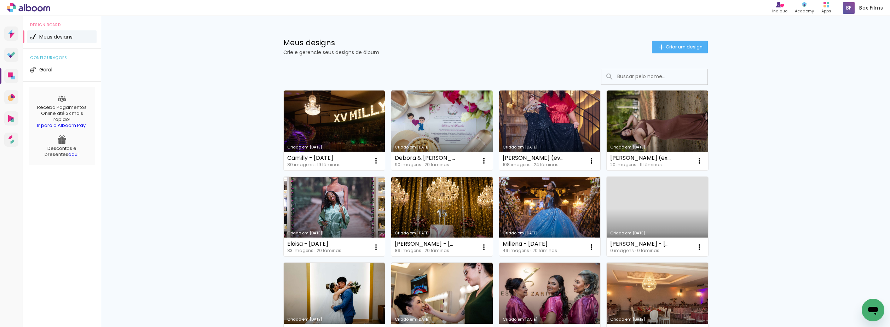
click at [540, 203] on link "Criado em [DATE]" at bounding box center [550, 217] width 102 height 80
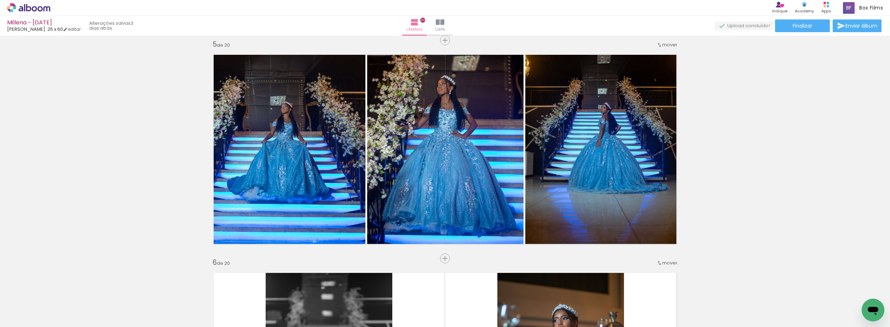
scroll to position [884, 0]
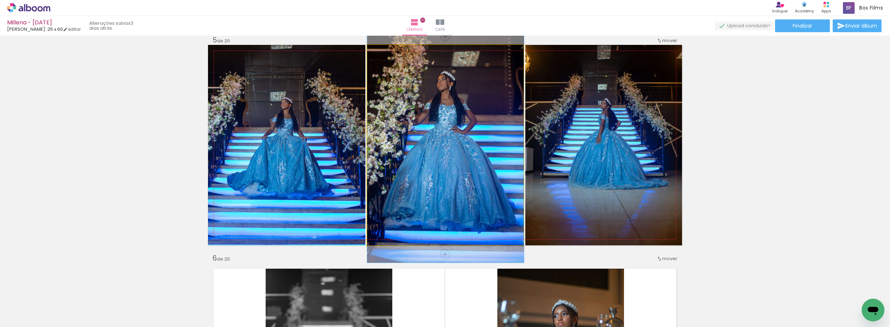
click at [468, 142] on quentale-photo at bounding box center [445, 145] width 157 height 201
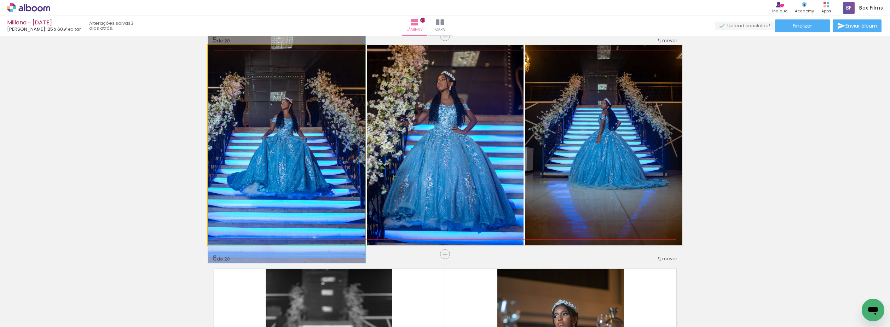
click at [290, 171] on quentale-photo at bounding box center [286, 145] width 157 height 201
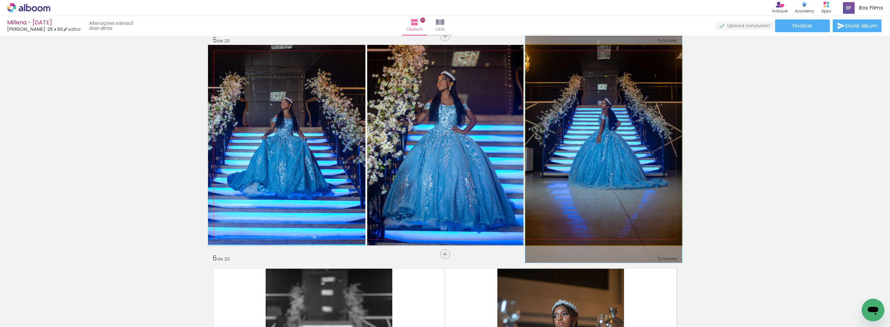
click at [658, 132] on quentale-photo at bounding box center [603, 145] width 157 height 201
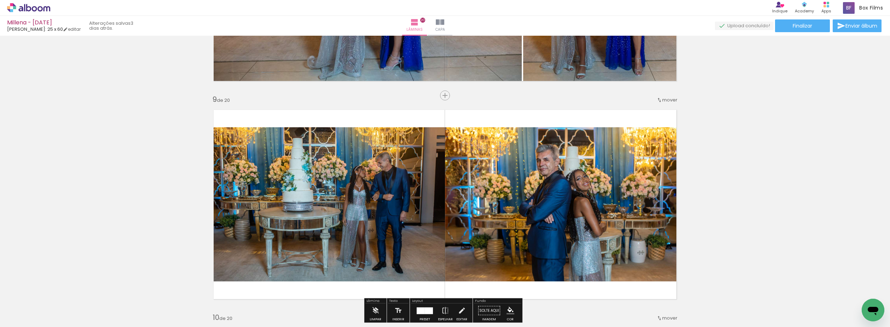
scroll to position [1733, 0]
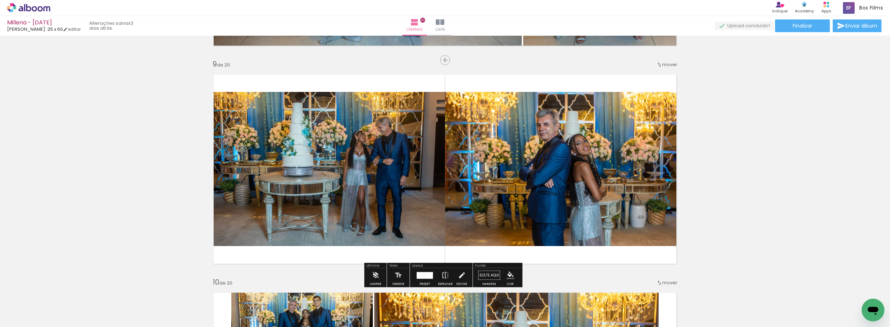
click at [546, 210] on quentale-photo at bounding box center [563, 169] width 237 height 154
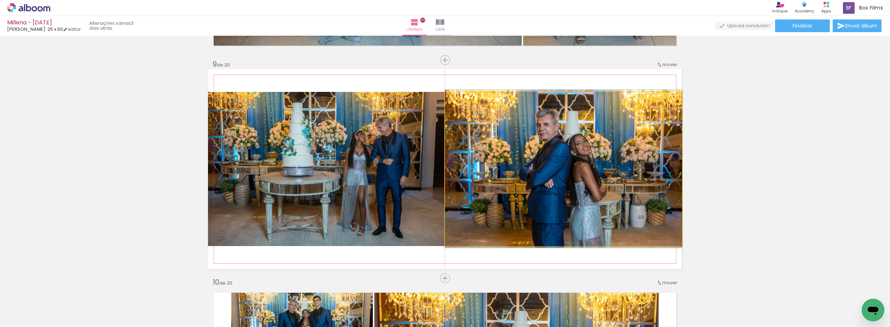
click at [546, 210] on quentale-photo at bounding box center [563, 169] width 237 height 154
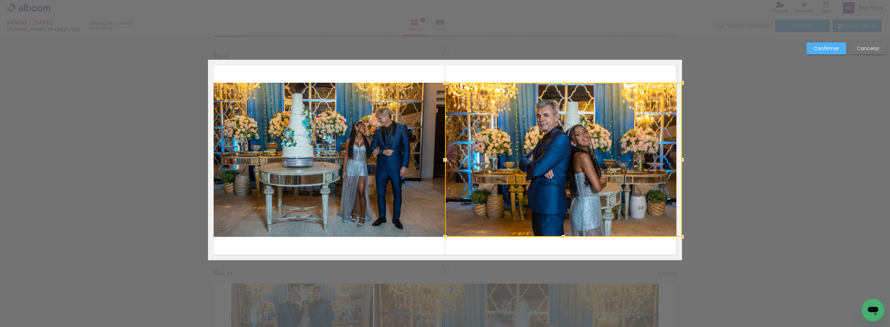
scroll to position [1743, 0]
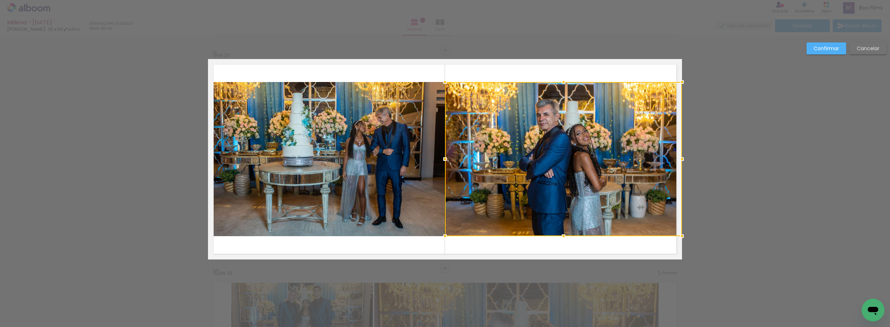
click at [426, 191] on quentale-photo at bounding box center [326, 159] width 237 height 154
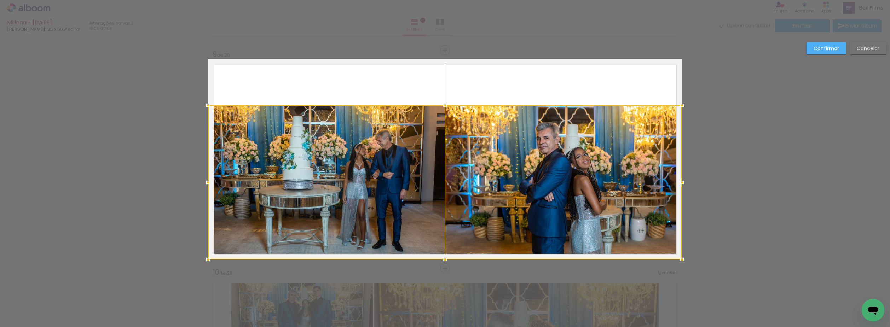
drag, startPoint x: 415, startPoint y: 185, endPoint x: 413, endPoint y: 210, distance: 25.2
click at [413, 210] on div at bounding box center [445, 182] width 474 height 154
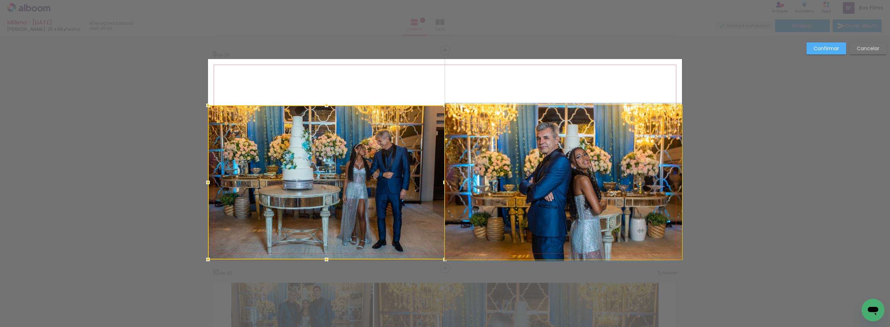
click at [470, 197] on quentale-photo at bounding box center [563, 182] width 237 height 154
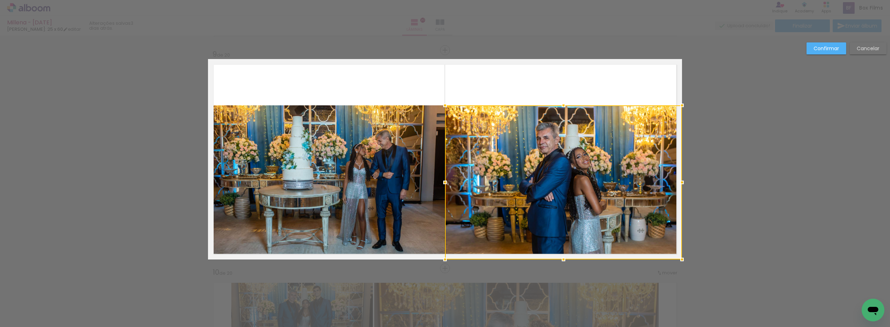
click at [428, 175] on quentale-photo at bounding box center [326, 182] width 237 height 154
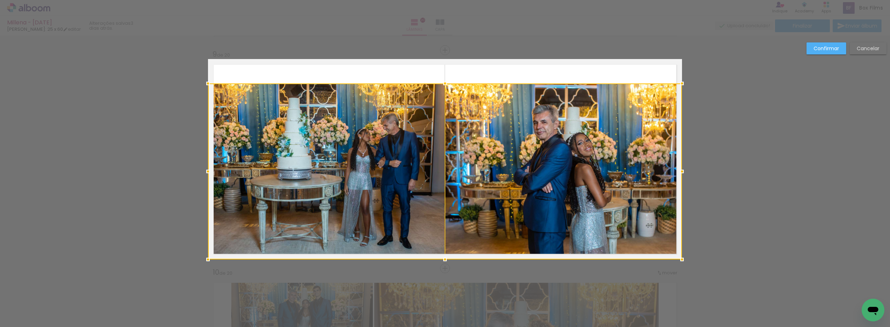
drag, startPoint x: 444, startPoint y: 108, endPoint x: 435, endPoint y: 46, distance: 63.2
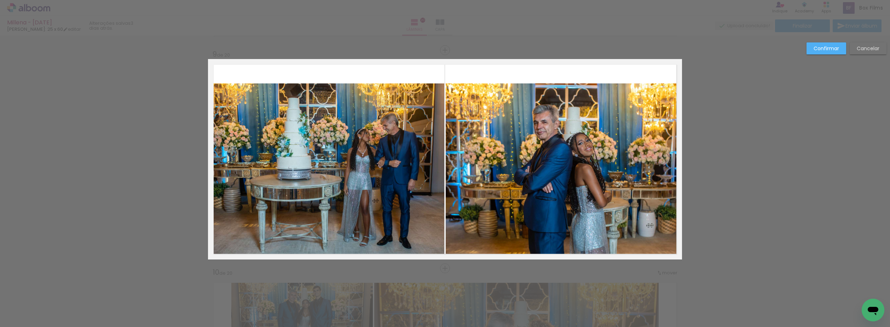
click at [455, 112] on quentale-photo at bounding box center [564, 171] width 236 height 176
click at [418, 104] on quentale-photo at bounding box center [326, 171] width 236 height 176
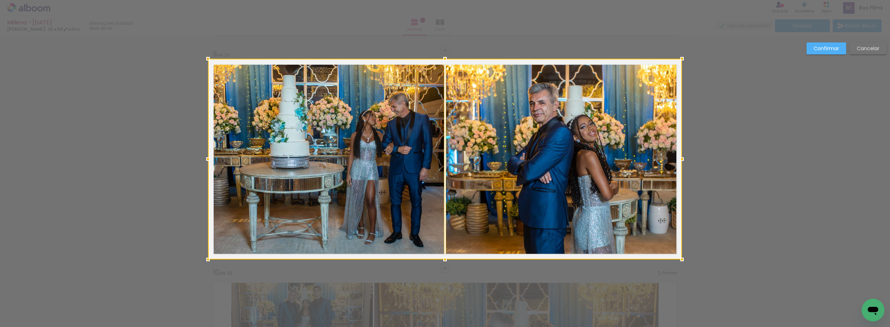
drag, startPoint x: 442, startPoint y: 85, endPoint x: 438, endPoint y: 74, distance: 11.9
click at [438, 74] on div at bounding box center [445, 159] width 474 height 201
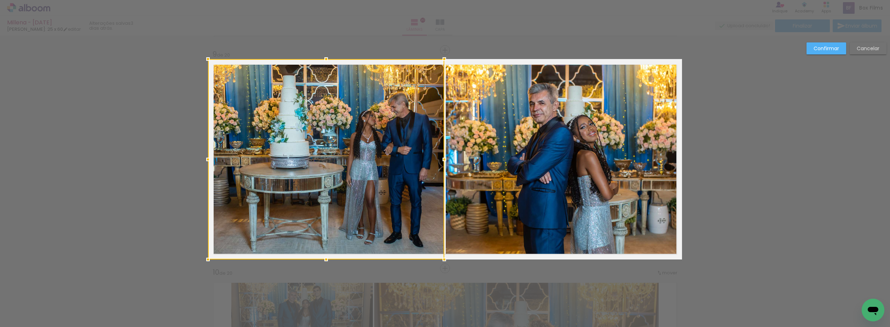
click at [0, 0] on slot "Confirmar" at bounding box center [0, 0] width 0 height 0
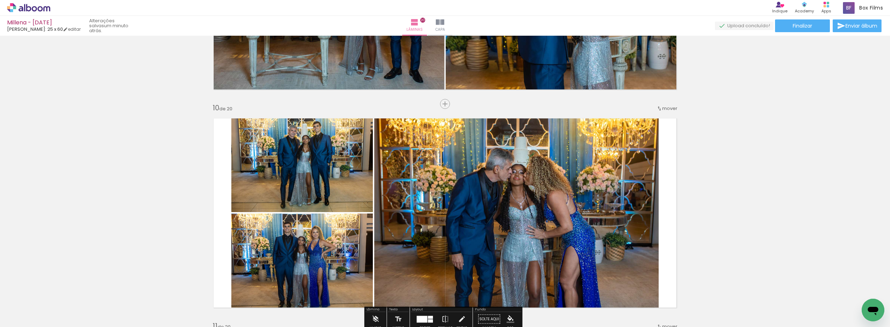
scroll to position [1920, 0]
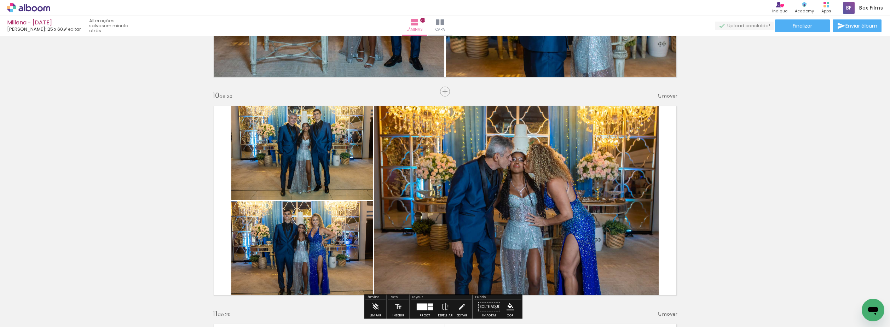
click at [440, 197] on quentale-photo at bounding box center [516, 200] width 284 height 201
click at [441, 196] on quentale-photo at bounding box center [516, 200] width 284 height 201
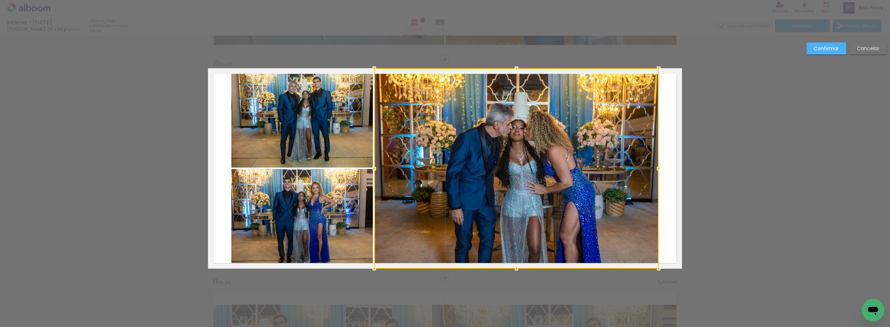
scroll to position [1961, 0]
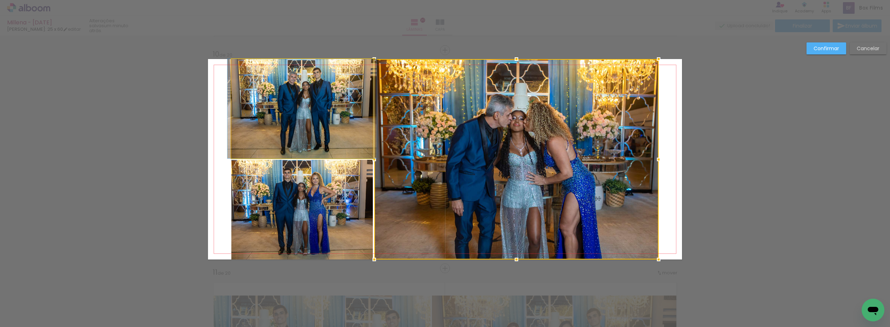
click at [355, 150] on quentale-photo at bounding box center [301, 108] width 141 height 99
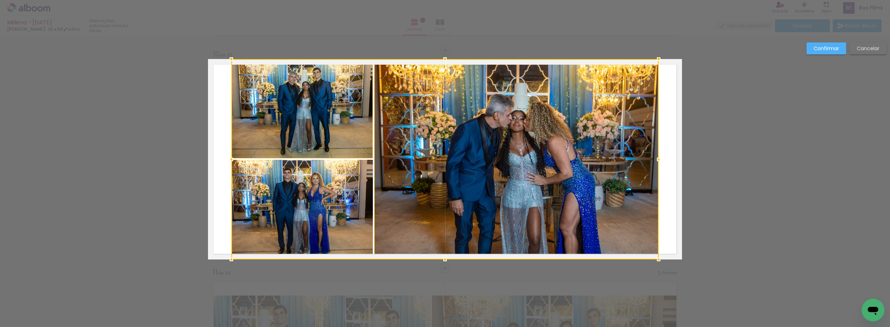
click at [354, 177] on div at bounding box center [444, 159] width 427 height 201
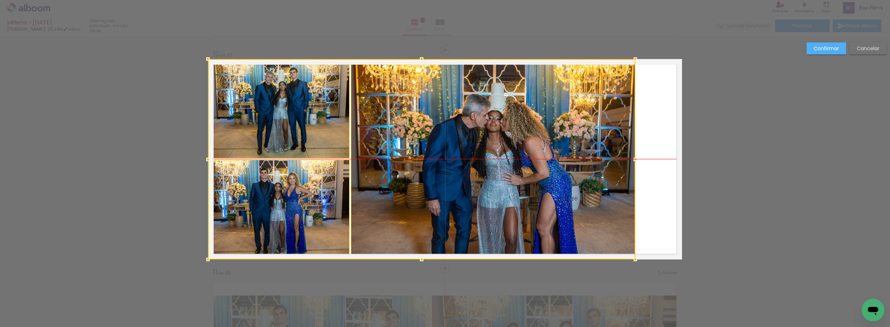
drag, startPoint x: 425, startPoint y: 181, endPoint x: 386, endPoint y: 185, distance: 39.8
click at [386, 185] on div at bounding box center [421, 159] width 427 height 201
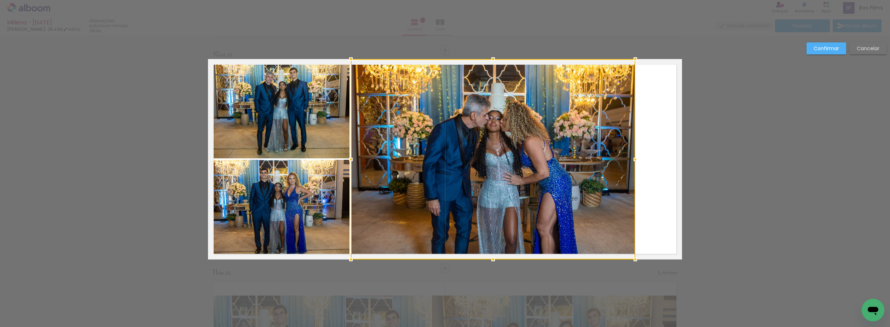
click at [282, 132] on quentale-photo at bounding box center [278, 108] width 141 height 99
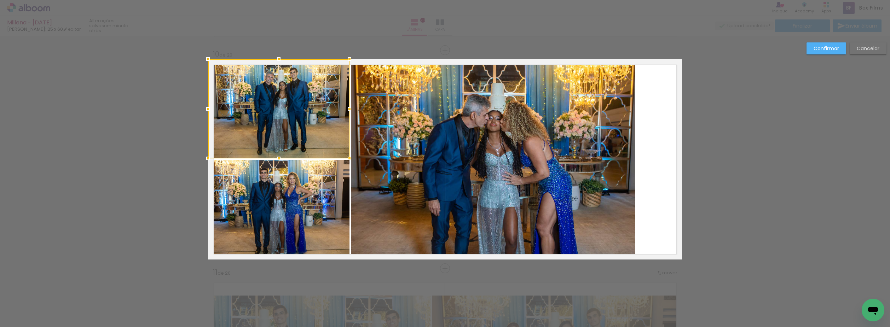
click at [318, 180] on quentale-photo at bounding box center [278, 210] width 141 height 100
click at [402, 172] on quentale-photo at bounding box center [493, 159] width 284 height 201
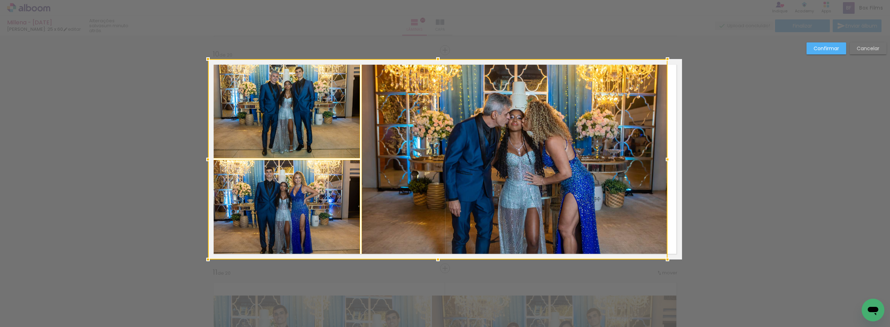
drag, startPoint x: 631, startPoint y: 159, endPoint x: 739, endPoint y: 160, distance: 107.9
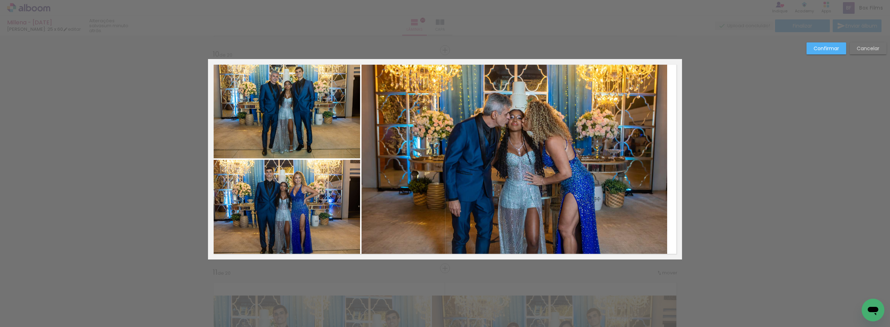
click at [294, 137] on quentale-photo at bounding box center [284, 108] width 152 height 99
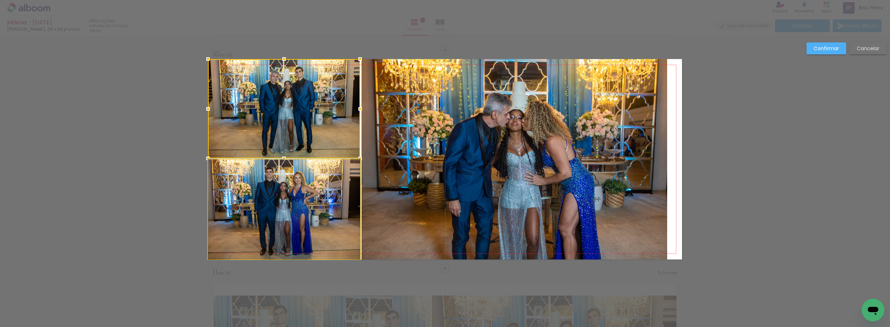
click at [322, 175] on quentale-photo at bounding box center [284, 210] width 152 height 100
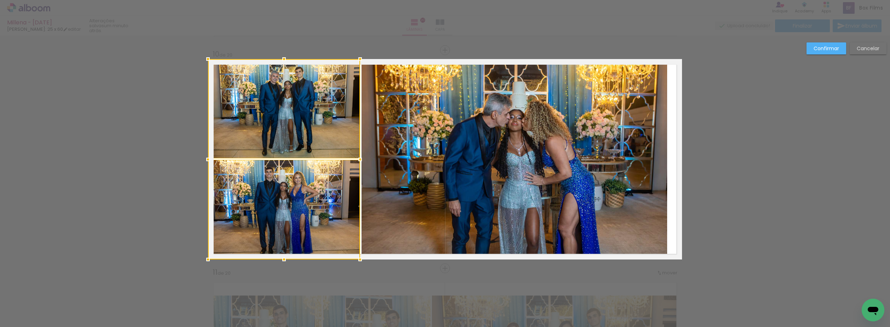
click at [445, 163] on quentale-photo at bounding box center [514, 159] width 306 height 201
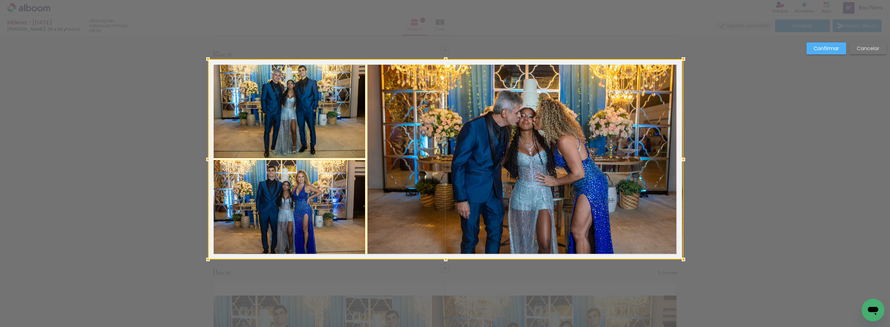
drag, startPoint x: 663, startPoint y: 162, endPoint x: 621, endPoint y: 167, distance: 42.7
click at [620, 168] on div at bounding box center [445, 159] width 475 height 201
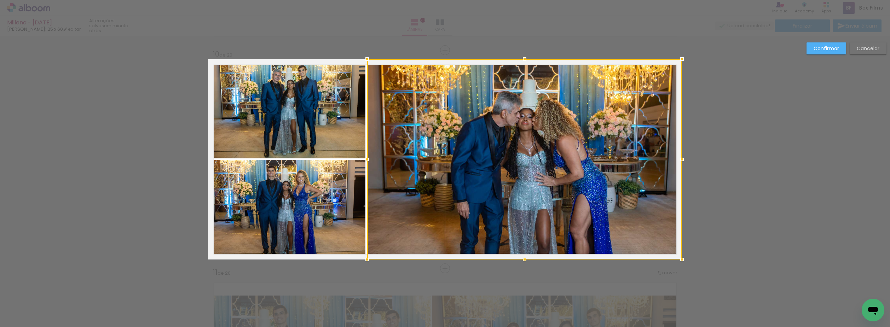
click at [0, 0] on slot "Confirmar" at bounding box center [0, 0] width 0 height 0
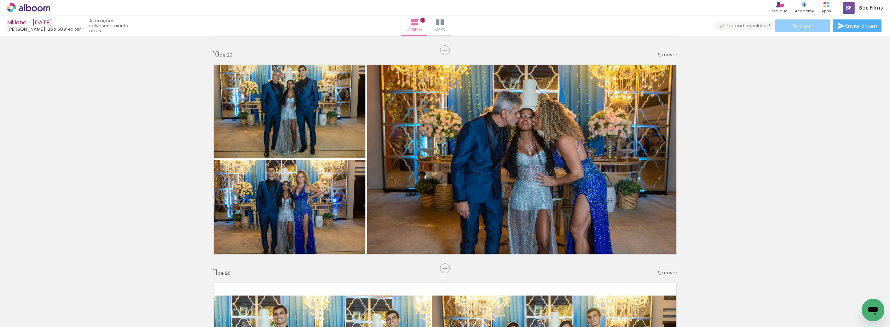
click at [787, 23] on paper-button "Finalizar" at bounding box center [802, 25] width 55 height 13
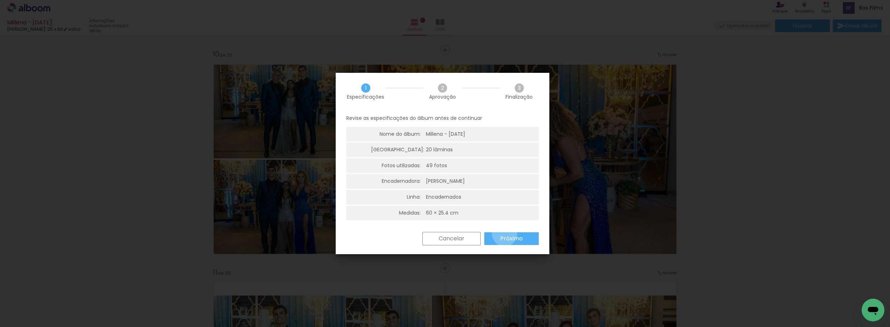
click at [504, 234] on paper-button "Próximo" at bounding box center [511, 238] width 54 height 13
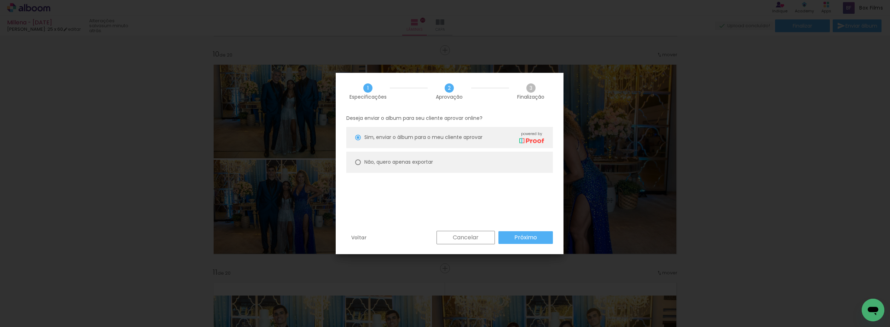
click at [485, 160] on paper-radio-button "Não, quero apenas exportar" at bounding box center [449, 162] width 207 height 21
type paper-radio-button "on"
click at [514, 232] on paper-button "Próximo" at bounding box center [525, 237] width 54 height 13
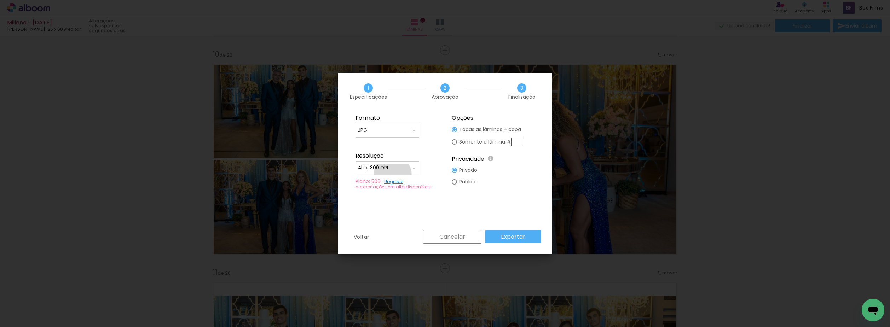
click at [393, 174] on paper-input-container "Alta, 300 DPI" at bounding box center [387, 168] width 64 height 14
click at [398, 184] on paper-item "Baixa" at bounding box center [387, 181] width 64 height 14
type input "Baixa"
click at [0, 0] on slot "Exportar" at bounding box center [0, 0] width 0 height 0
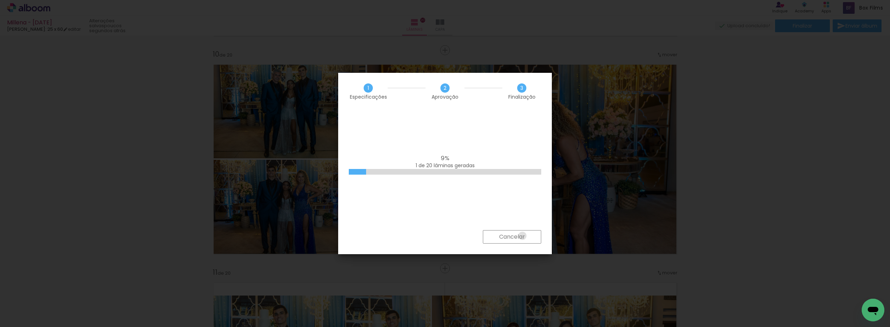
click at [0, 0] on slot "Cancelar" at bounding box center [0, 0] width 0 height 0
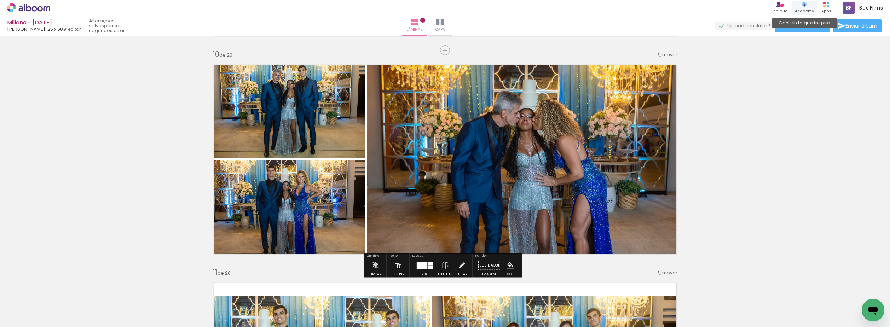
click at [800, 15] on div "Conteúdo que inspira Academy" at bounding box center [804, 8] width 25 height 15
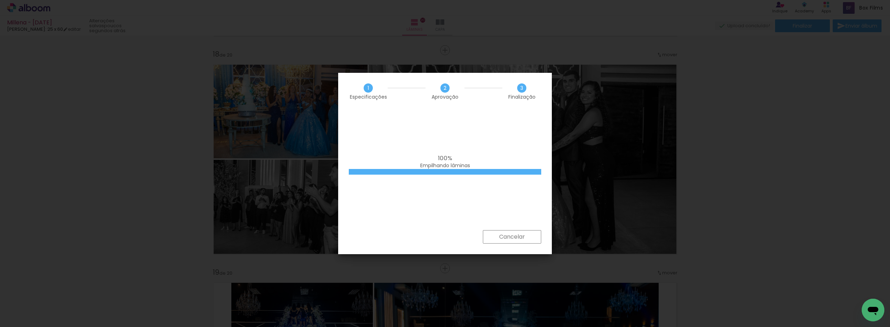
scroll to position [424, 0]
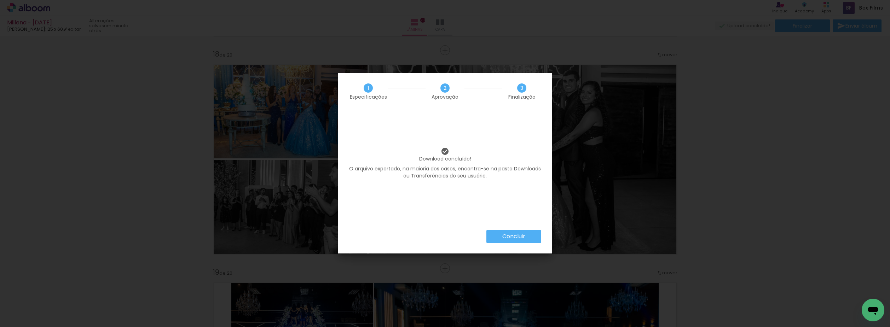
click at [0, 0] on slot "Concluir" at bounding box center [0, 0] width 0 height 0
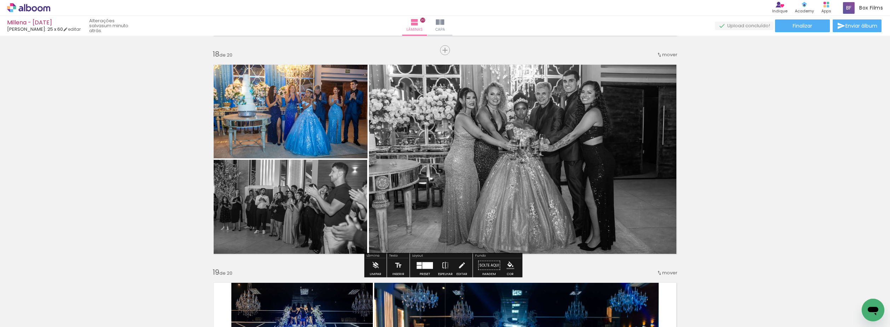
click at [432, 265] on div at bounding box center [424, 266] width 19 height 14
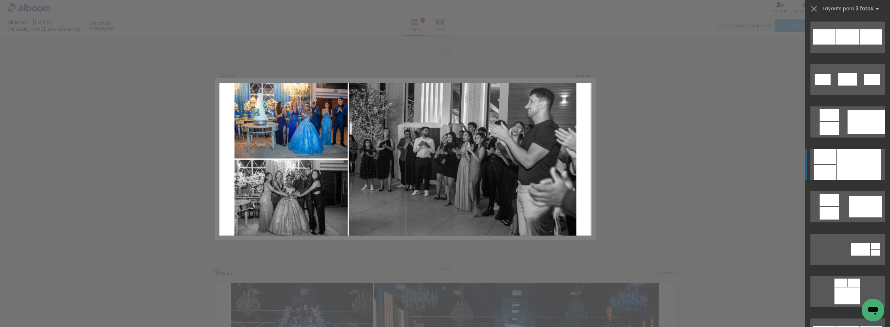
scroll to position [552, 0]
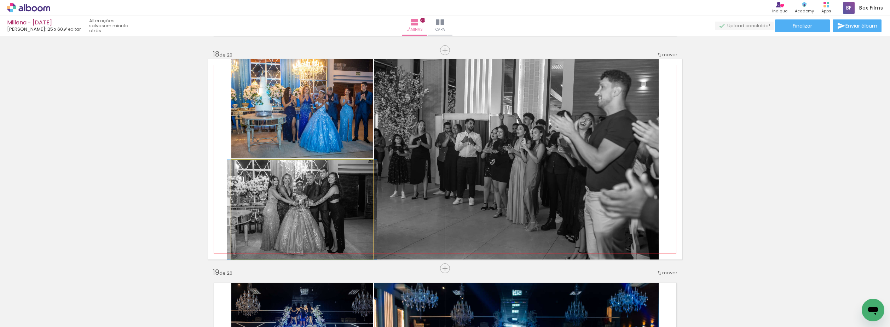
drag, startPoint x: 364, startPoint y: 217, endPoint x: 422, endPoint y: 196, distance: 61.6
click at [0, 0] on slot at bounding box center [0, 0] width 0 height 0
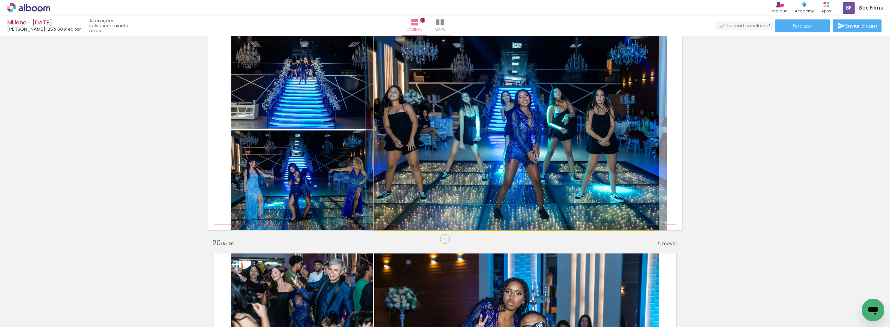
click at [421, 163] on quentale-photo at bounding box center [516, 130] width 284 height 201
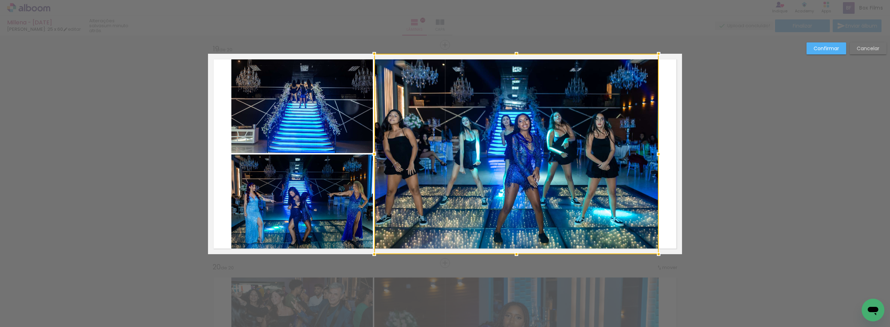
scroll to position [3925, 0]
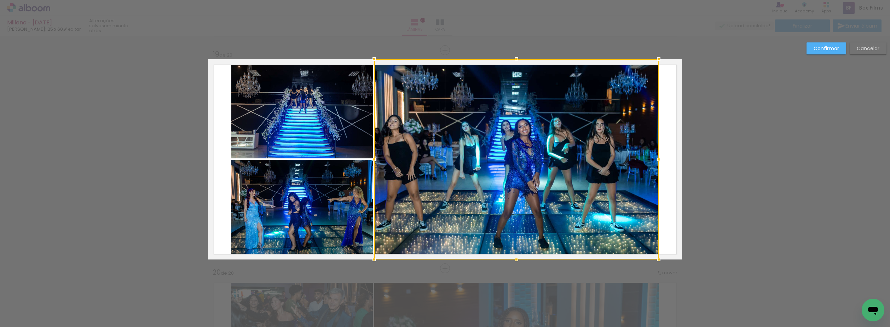
click at [351, 159] on quentale-layouter at bounding box center [445, 159] width 474 height 201
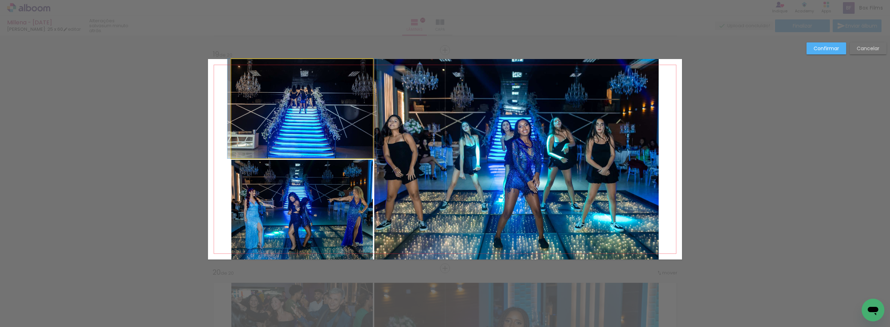
click at [345, 144] on quentale-photo at bounding box center [301, 108] width 141 height 99
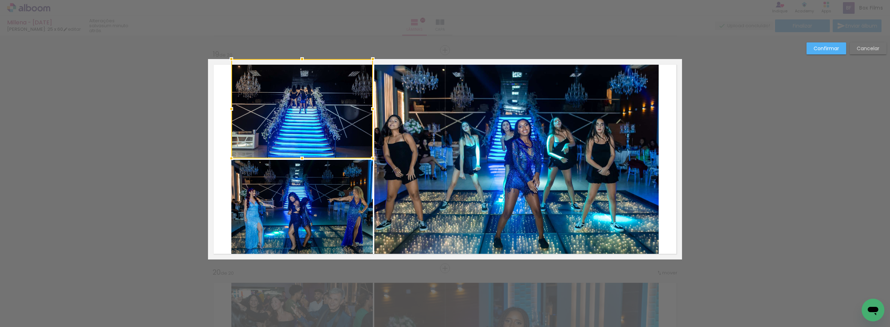
click at [353, 188] on quentale-photo at bounding box center [301, 210] width 141 height 100
click at [402, 176] on quentale-photo at bounding box center [516, 159] width 284 height 201
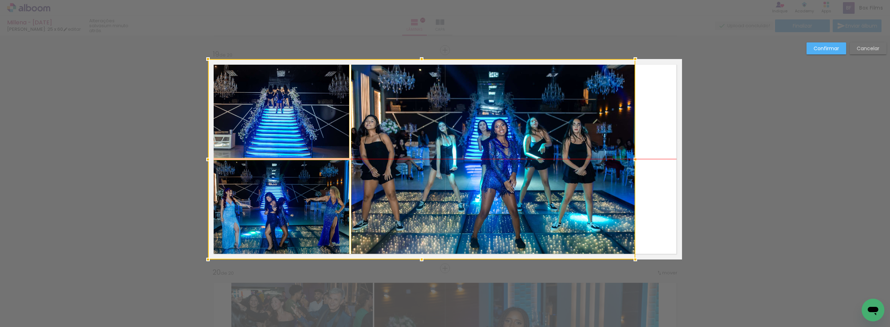
drag, startPoint x: 465, startPoint y: 175, endPoint x: 396, endPoint y: 178, distance: 69.0
click at [399, 177] on div at bounding box center [421, 159] width 427 height 201
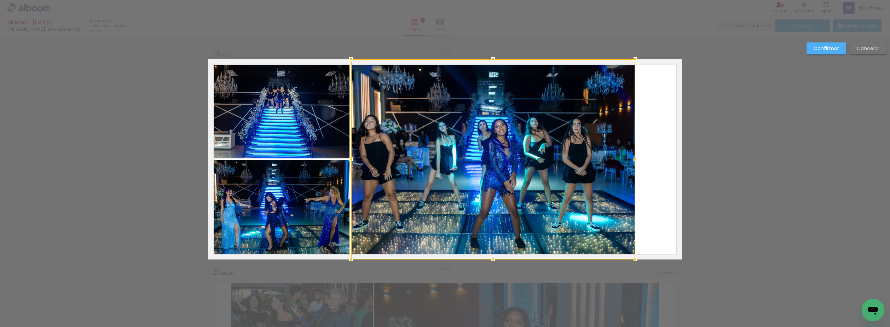
click at [323, 130] on quentale-photo at bounding box center [278, 108] width 141 height 99
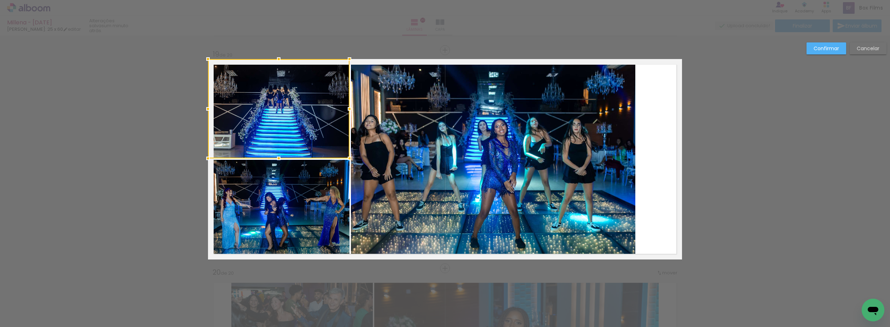
click at [325, 181] on quentale-photo at bounding box center [278, 210] width 141 height 100
click at [410, 166] on quentale-photo at bounding box center [493, 159] width 284 height 201
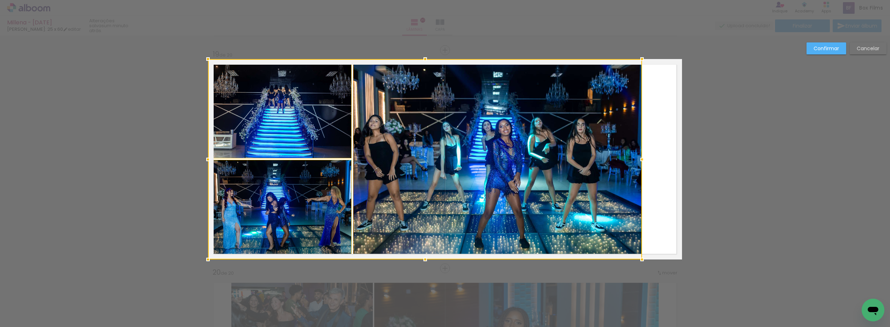
drag, startPoint x: 630, startPoint y: 160, endPoint x: 565, endPoint y: 154, distance: 65.0
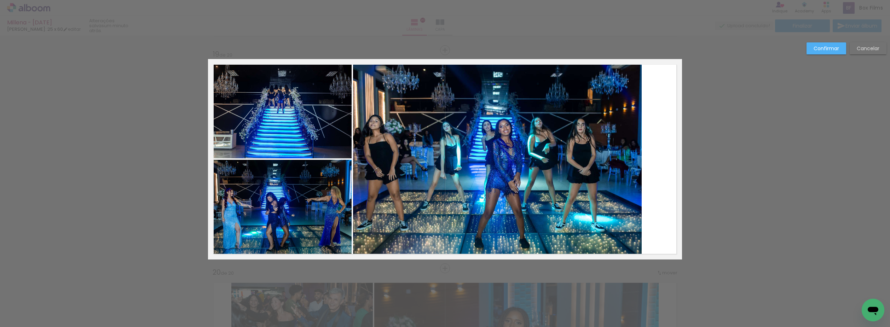
click at [272, 127] on quentale-photo at bounding box center [280, 108] width 144 height 99
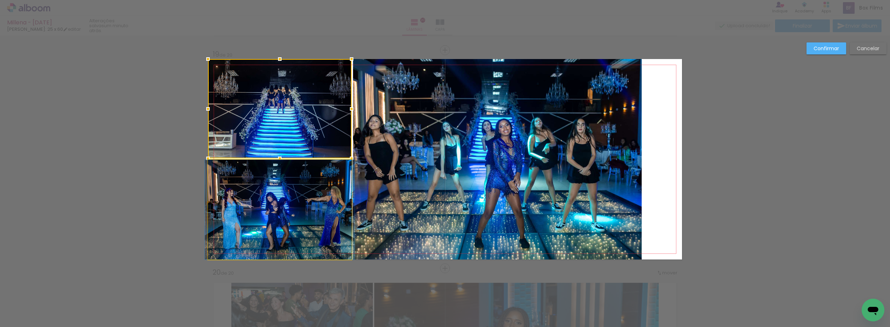
click at [303, 188] on quentale-photo at bounding box center [280, 210] width 144 height 100
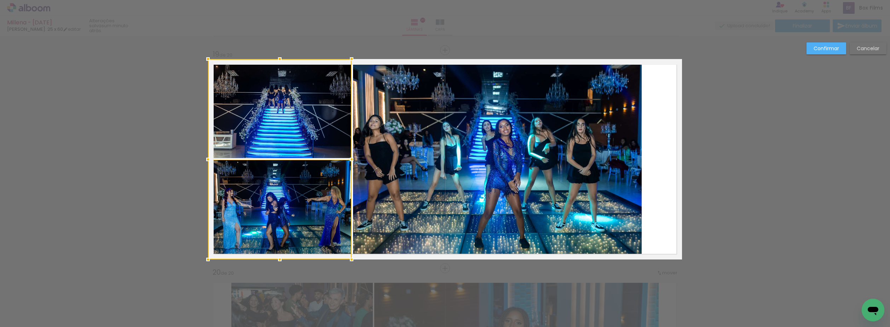
click at [413, 168] on quentale-photo at bounding box center [497, 159] width 289 height 201
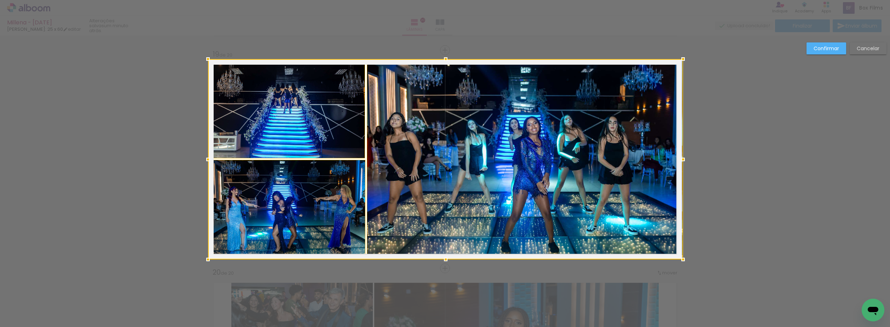
drag, startPoint x: 640, startPoint y: 160, endPoint x: 632, endPoint y: 162, distance: 8.4
click at [632, 162] on div at bounding box center [445, 159] width 475 height 201
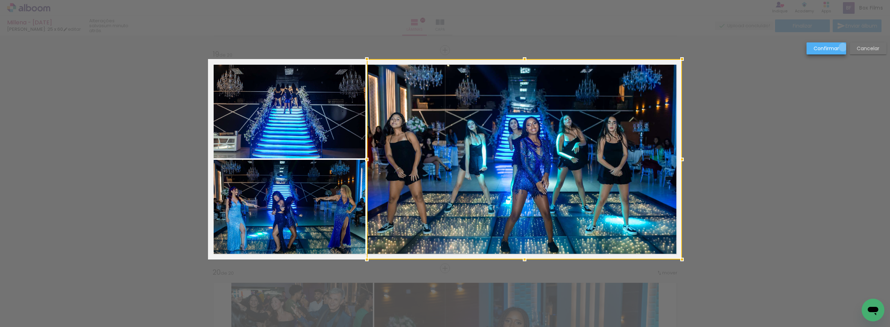
click at [843, 47] on paper-button "Confirmar" at bounding box center [826, 48] width 40 height 12
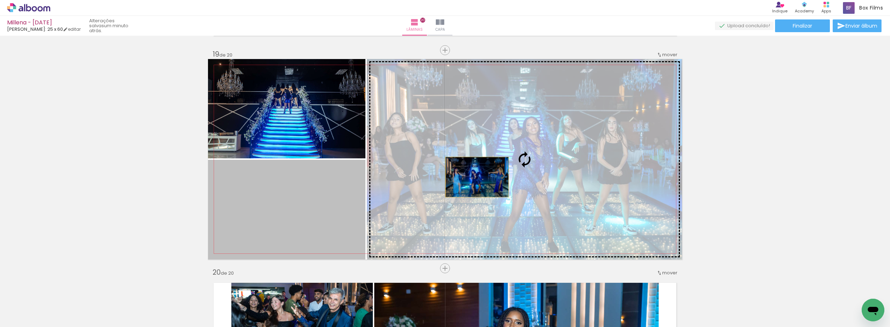
drag, startPoint x: 353, startPoint y: 185, endPoint x: 475, endPoint y: 176, distance: 122.4
click at [0, 0] on slot at bounding box center [0, 0] width 0 height 0
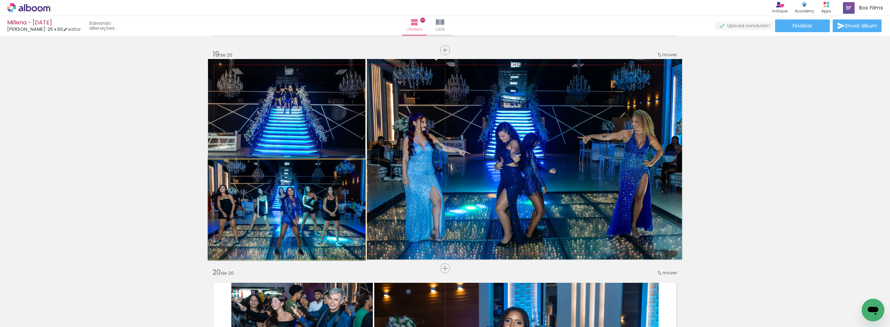
drag, startPoint x: 324, startPoint y: 204, endPoint x: 351, endPoint y: 202, distance: 26.6
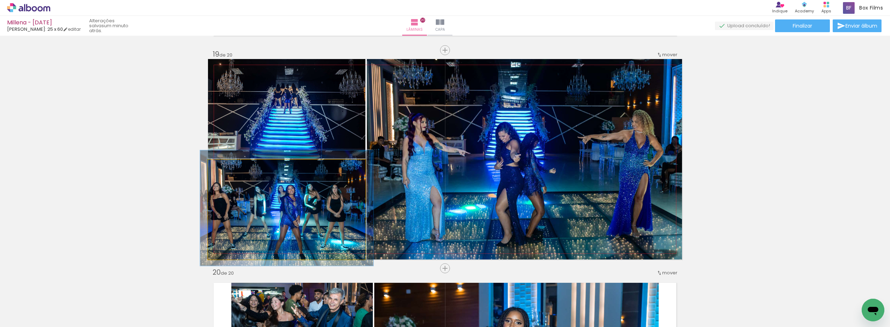
click at [225, 168] on div at bounding box center [227, 167] width 6 height 6
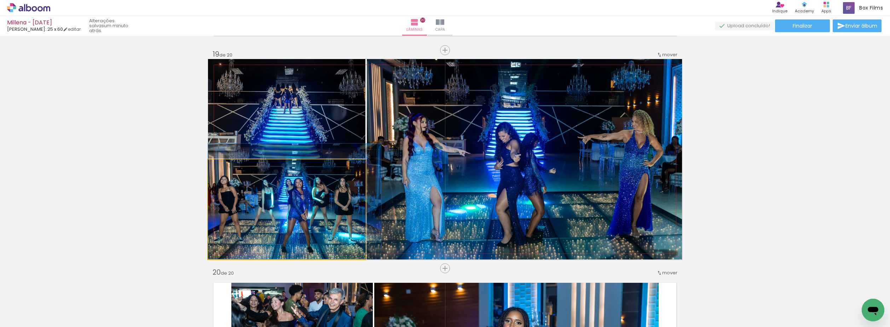
drag, startPoint x: 258, startPoint y: 199, endPoint x: 282, endPoint y: 190, distance: 25.4
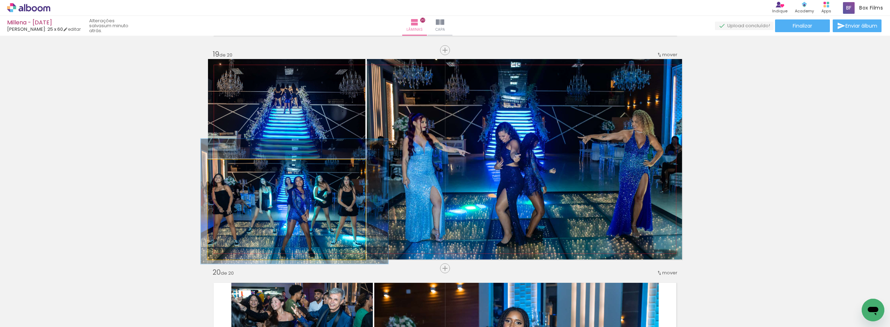
type paper-slider "119"
click at [228, 168] on div at bounding box center [230, 167] width 6 height 6
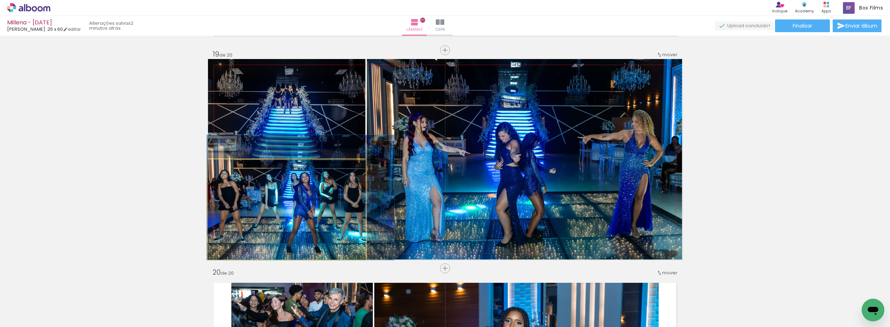
drag, startPoint x: 239, startPoint y: 196, endPoint x: 244, endPoint y: 192, distance: 5.9
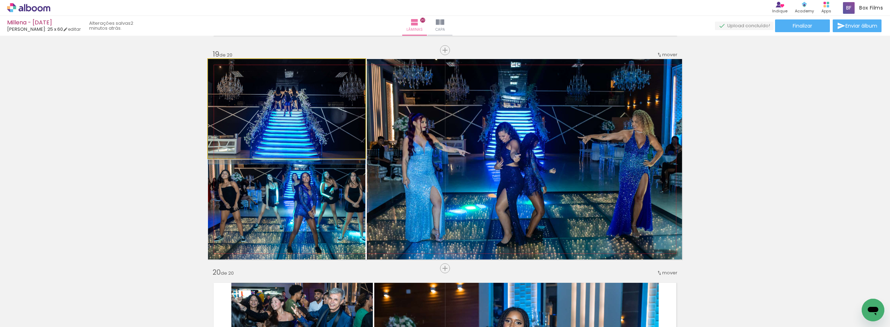
drag, startPoint x: 300, startPoint y: 136, endPoint x: 302, endPoint y: 146, distance: 10.1
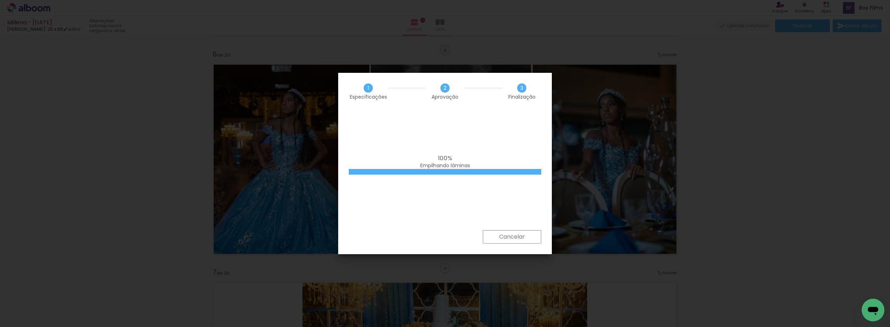
scroll to position [3113, 0]
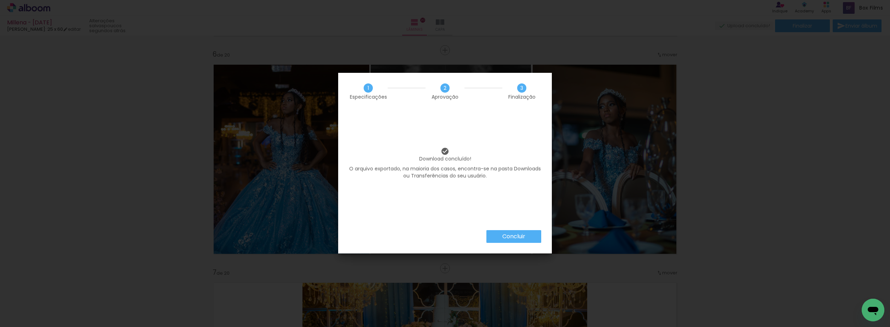
click at [0, 0] on slot "Concluir" at bounding box center [0, 0] width 0 height 0
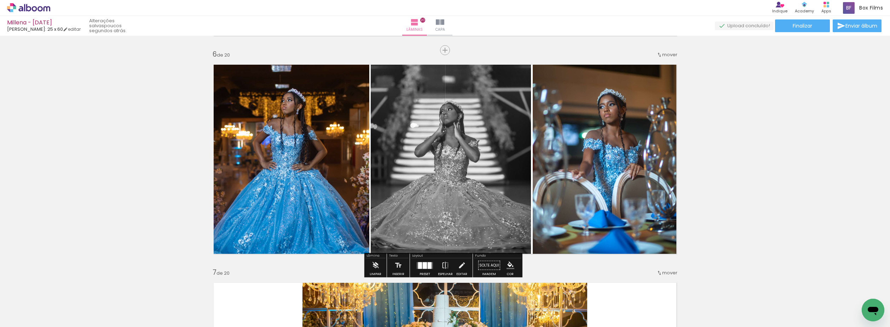
click at [424, 268] on div at bounding box center [425, 265] width 4 height 7
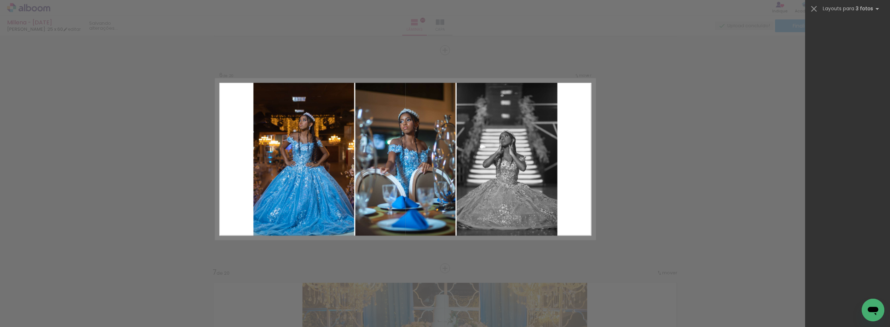
scroll to position [679, 0]
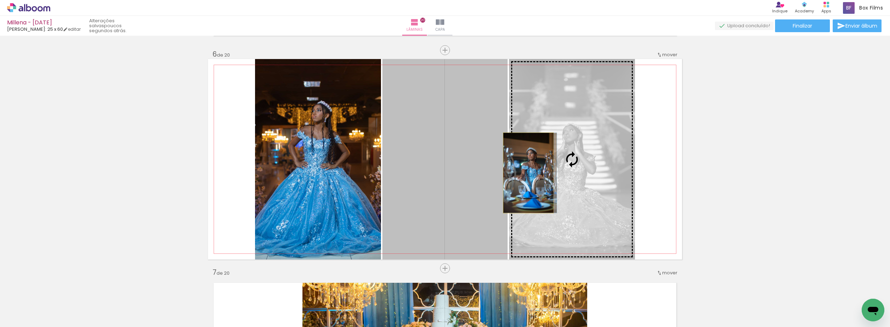
drag, startPoint x: 439, startPoint y: 181, endPoint x: 526, endPoint y: 173, distance: 87.0
click at [0, 0] on slot at bounding box center [0, 0] width 0 height 0
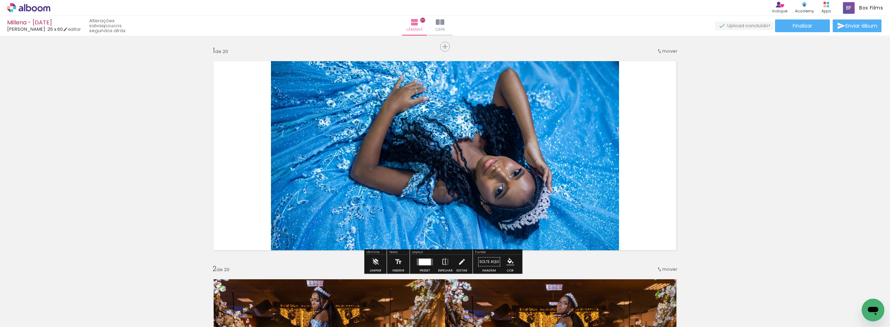
scroll to position [0, 0]
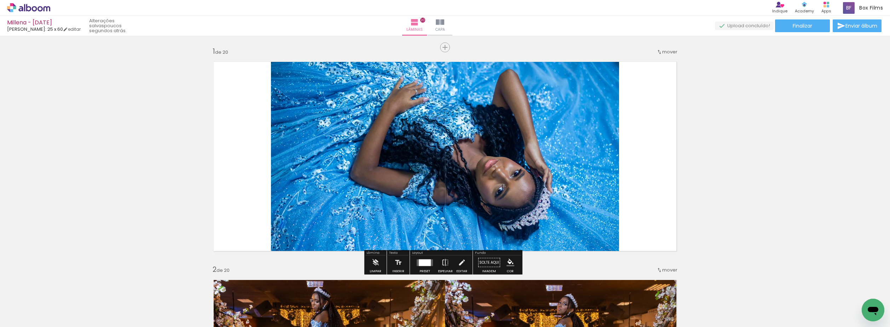
click at [403, 144] on quentale-photo at bounding box center [445, 156] width 348 height 201
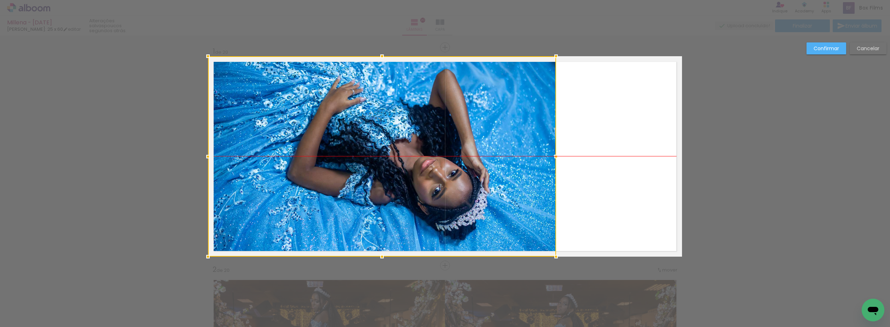
drag, startPoint x: 490, startPoint y: 155, endPoint x: 472, endPoint y: 161, distance: 18.3
click at [361, 161] on div at bounding box center [382, 156] width 348 height 201
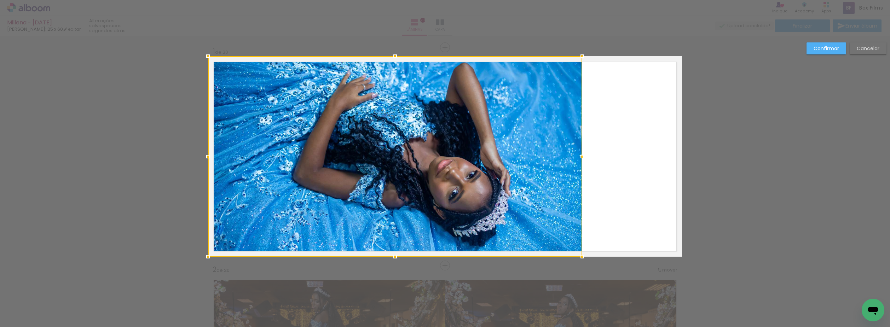
drag, startPoint x: 551, startPoint y: 156, endPoint x: 699, endPoint y: 156, distance: 148.6
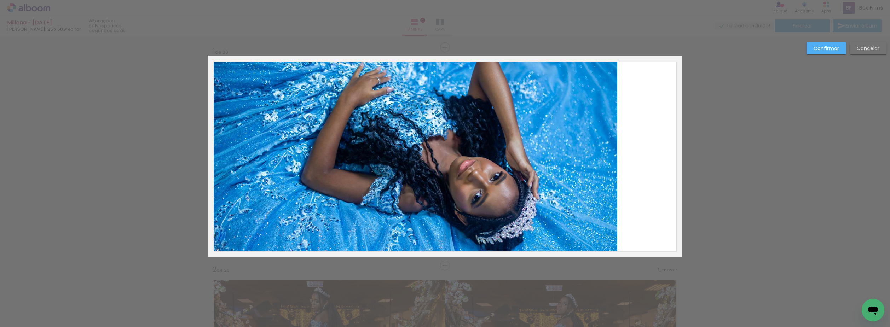
click at [527, 164] on quentale-photo at bounding box center [412, 156] width 409 height 201
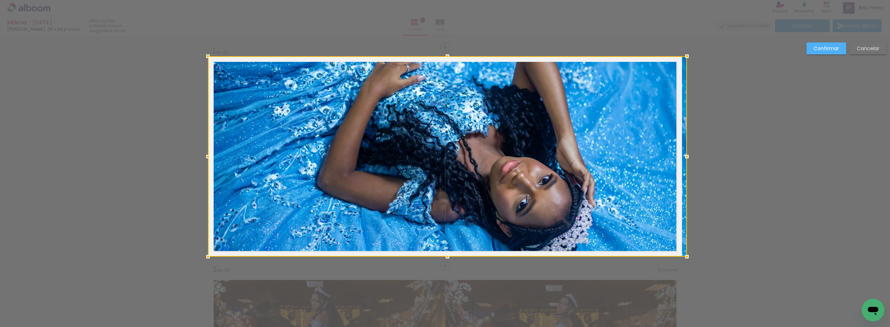
drag, startPoint x: 613, startPoint y: 157, endPoint x: 662, endPoint y: 156, distance: 48.8
click at [662, 156] on div at bounding box center [447, 156] width 479 height 201
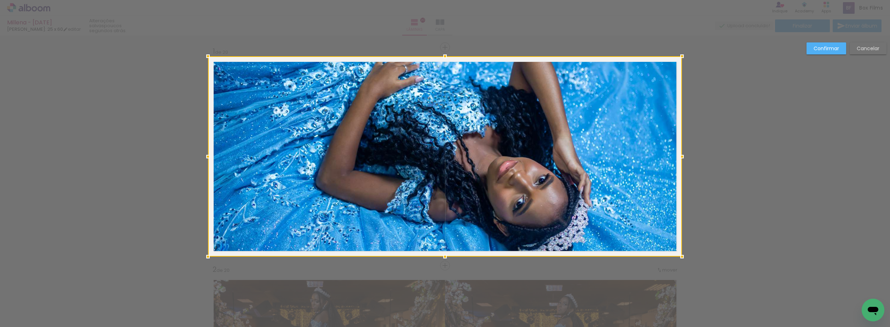
click at [0, 0] on slot "Confirmar" at bounding box center [0, 0] width 0 height 0
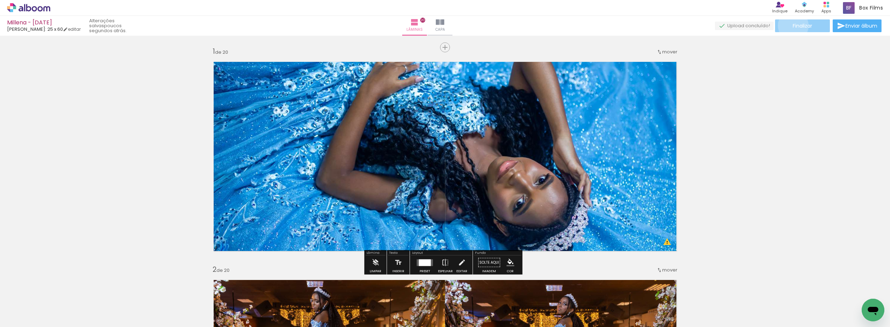
click at [793, 25] on span "Finalizar" at bounding box center [802, 25] width 19 height 5
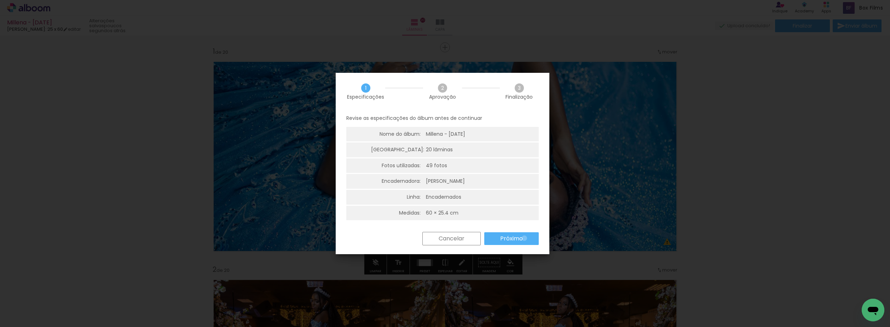
click at [524, 238] on paper-button "Próximo" at bounding box center [511, 238] width 54 height 13
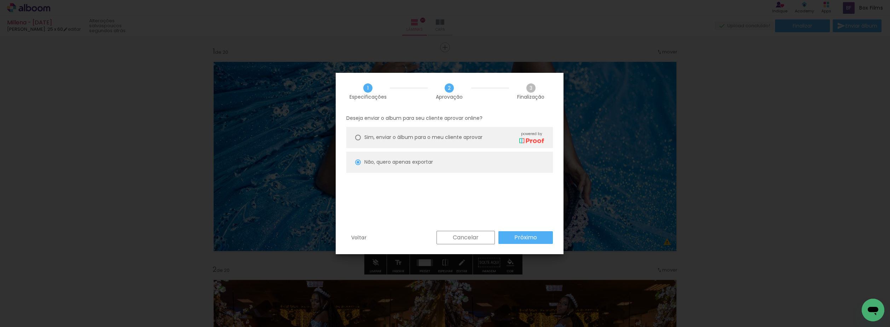
click at [0, 0] on slot "Próximo" at bounding box center [0, 0] width 0 height 0
type input "Baixa"
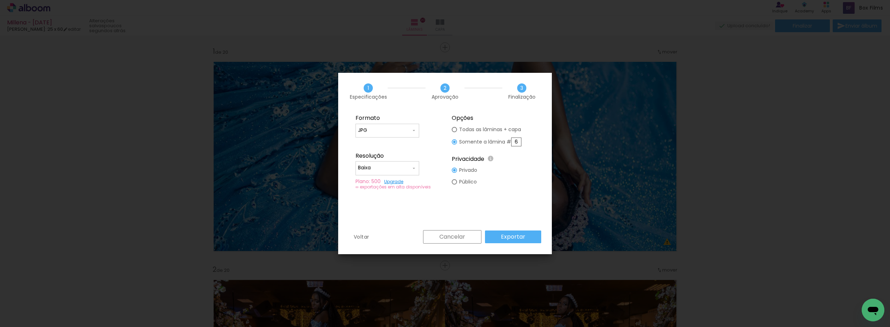
click at [515, 143] on input "6" at bounding box center [516, 142] width 10 height 9
type paper-radio-button "on"
click at [518, 141] on input "6" at bounding box center [516, 142] width 10 height 9
click at [519, 142] on input "6" at bounding box center [516, 142] width 10 height 9
type input "1"
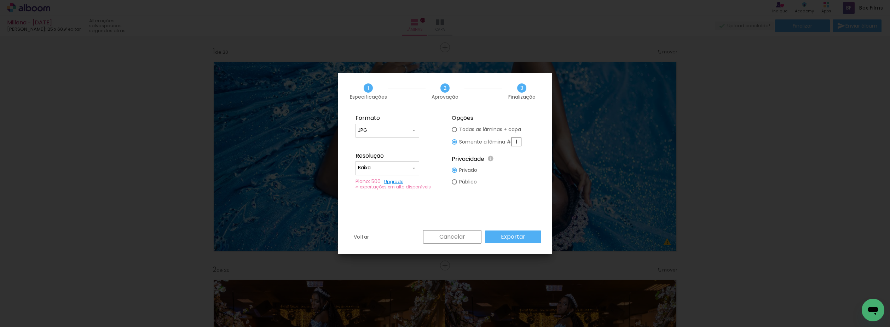
click at [504, 232] on paper-button "Exportar" at bounding box center [513, 237] width 56 height 13
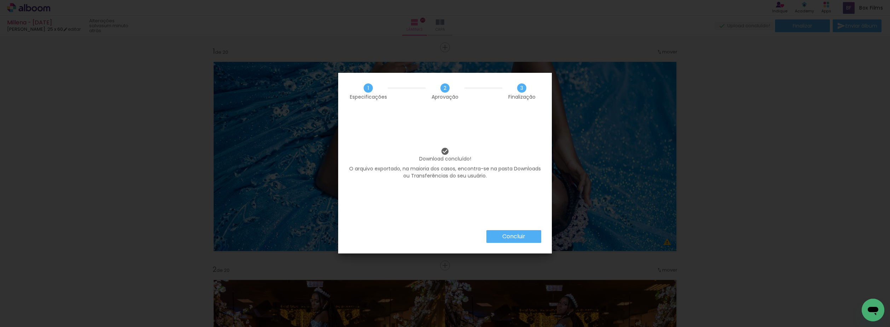
click at [526, 232] on paper-button "Concluir" at bounding box center [513, 236] width 55 height 13
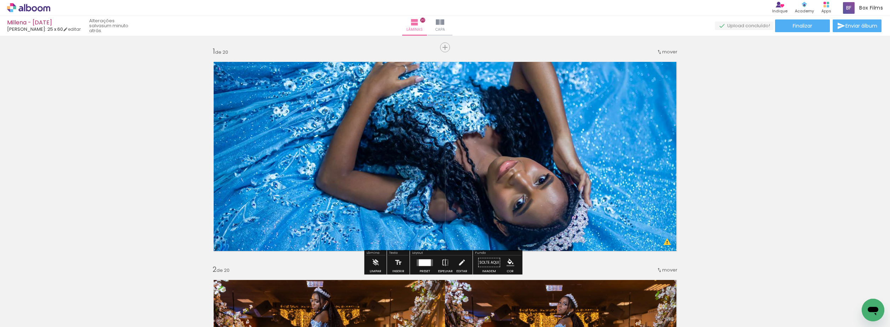
click at [429, 263] on quentale-layouter at bounding box center [425, 262] width 16 height 7
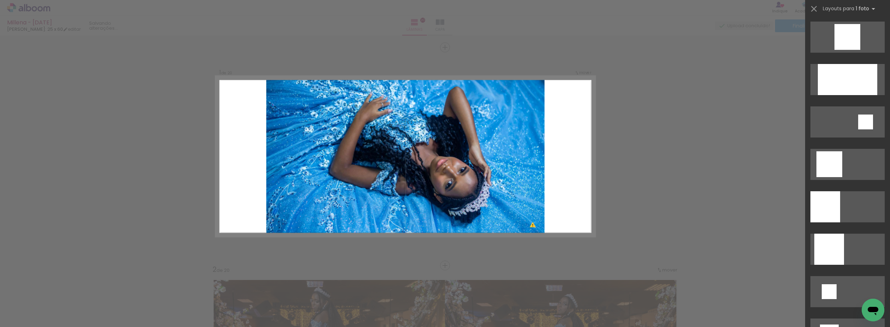
scroll to position [467, 0]
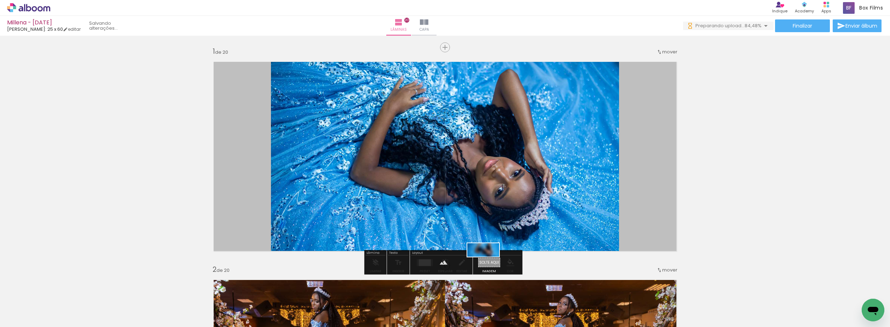
drag, startPoint x: 546, startPoint y: 297, endPoint x: 488, endPoint y: 263, distance: 66.7
click at [488, 264] on quentale-workspace at bounding box center [445, 163] width 890 height 327
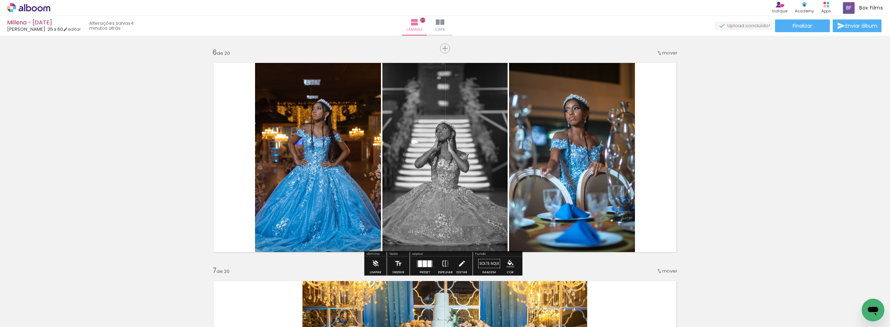
scroll to position [1096, 0]
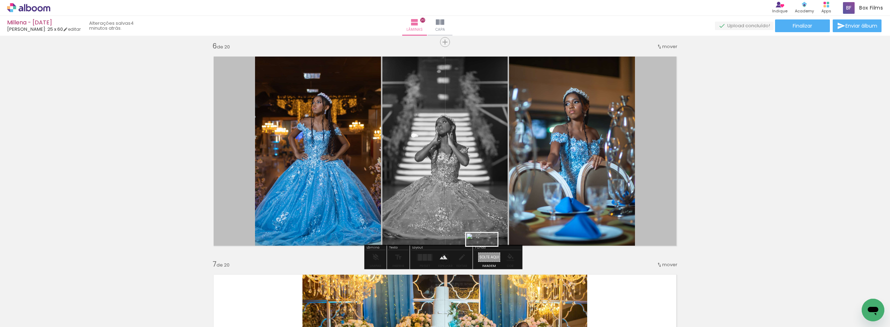
drag, startPoint x: 585, startPoint y: 302, endPoint x: 487, endPoint y: 254, distance: 109.0
click at [487, 254] on quentale-workspace at bounding box center [445, 163] width 890 height 327
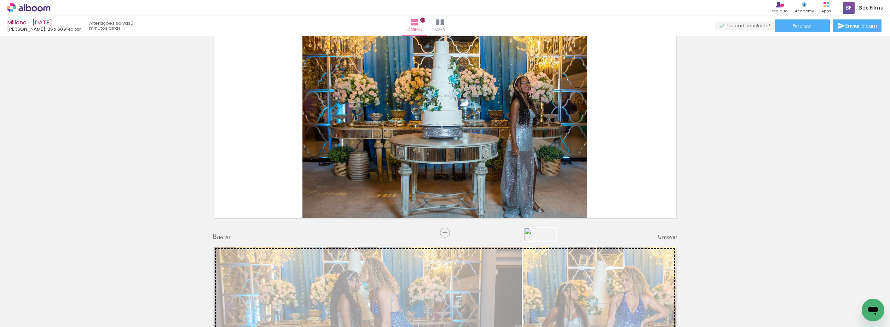
scroll to position [1344, 0]
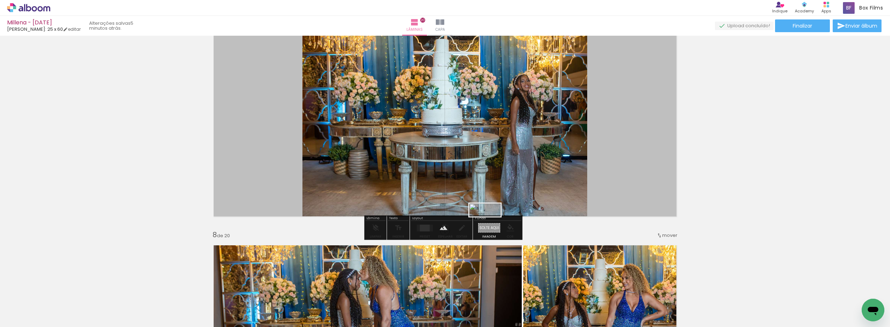
drag, startPoint x: 622, startPoint y: 305, endPoint x: 490, endPoint y: 225, distance: 154.4
click at [490, 225] on quentale-workspace at bounding box center [445, 163] width 890 height 327
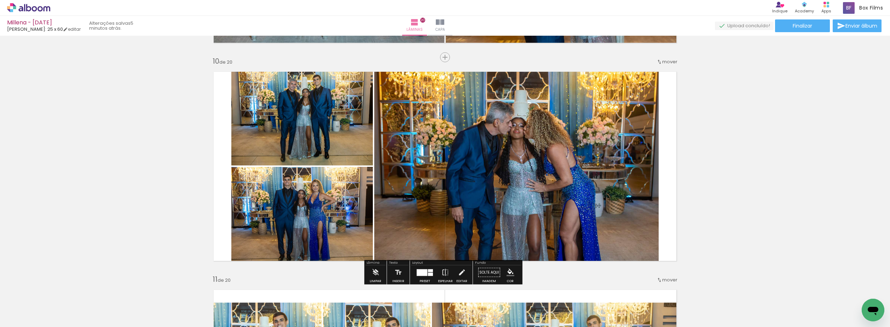
scroll to position [1981, 0]
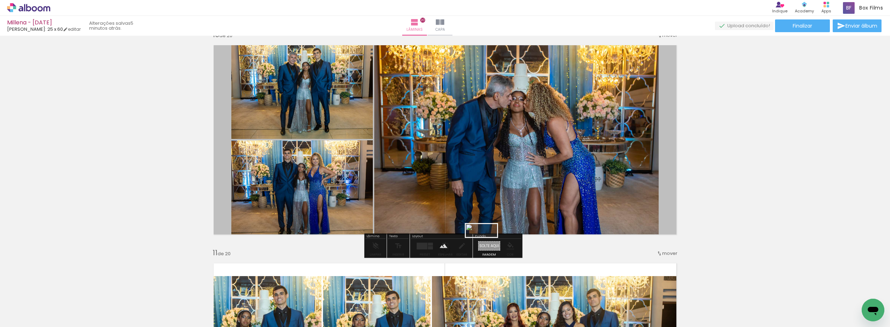
drag, startPoint x: 664, startPoint y: 297, endPoint x: 484, endPoint y: 244, distance: 187.8
click at [484, 244] on quentale-workspace at bounding box center [445, 163] width 890 height 327
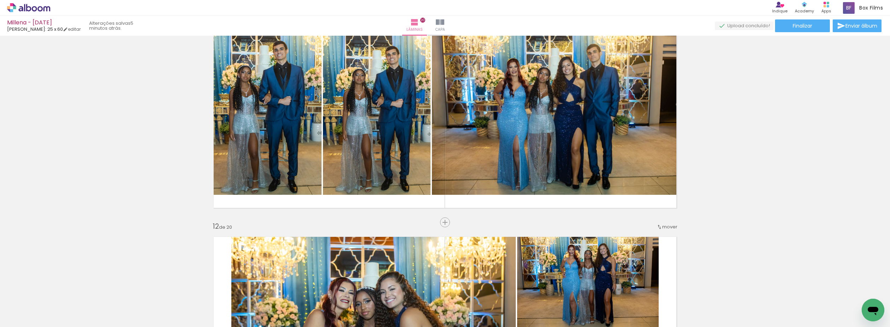
scroll to position [2228, 0]
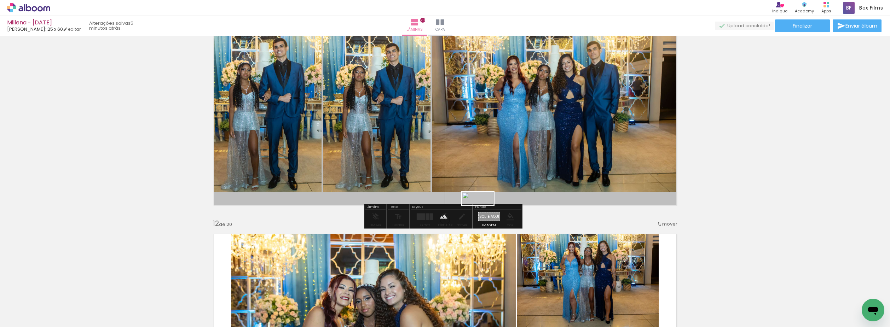
drag, startPoint x: 711, startPoint y: 304, endPoint x: 483, endPoint y: 213, distance: 244.9
click at [483, 213] on quentale-workspace at bounding box center [445, 163] width 890 height 327
